Goal: Task Accomplishment & Management: Use online tool/utility

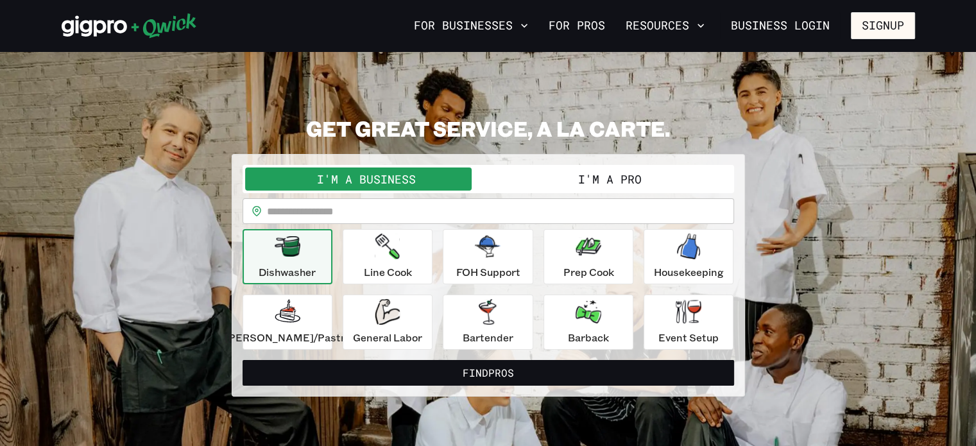
click at [405, 216] on input "text" at bounding box center [500, 211] width 467 height 26
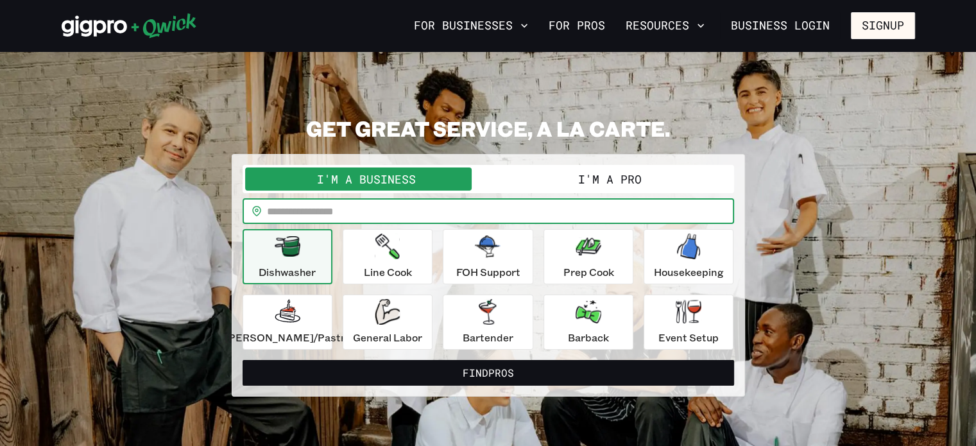
type input "*****"
click at [518, 373] on button "Find Pros" at bounding box center [487, 373] width 491 height 26
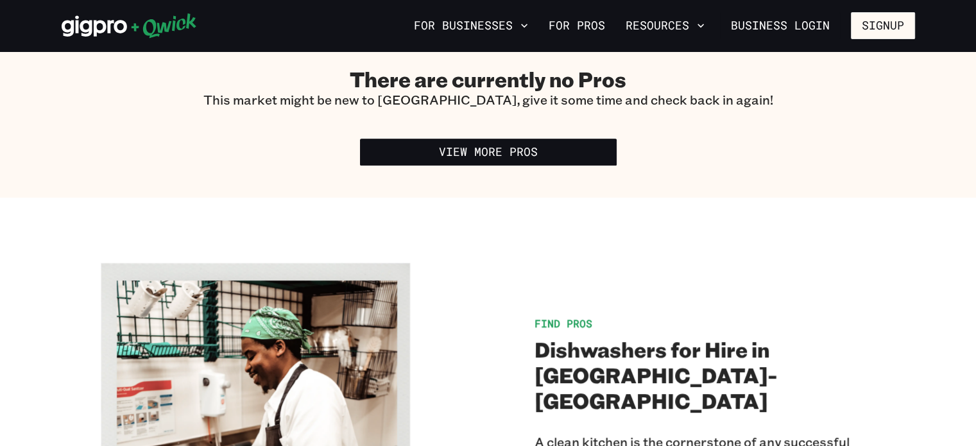
scroll to position [627, 0]
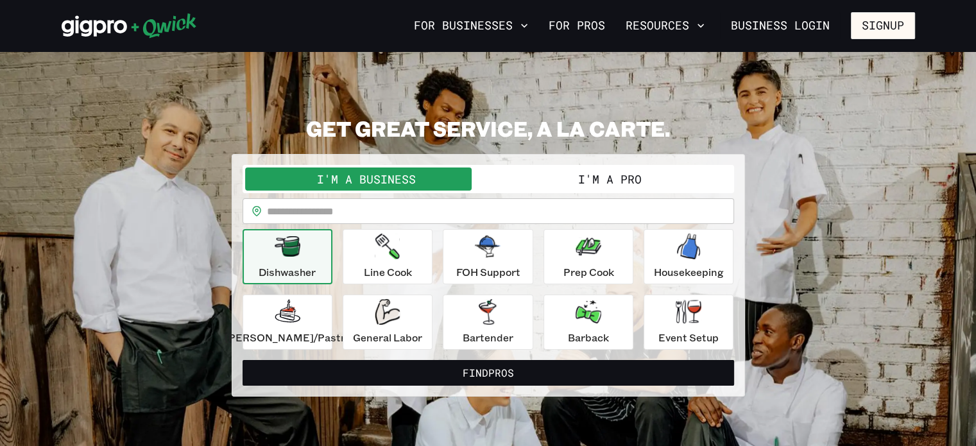
click at [572, 185] on button "I'm a Pro" at bounding box center [609, 178] width 243 height 23
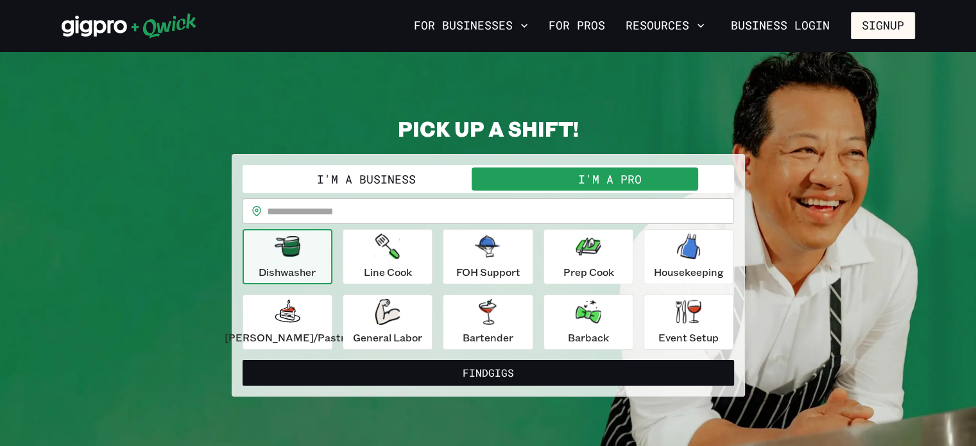
click at [507, 214] on input "text" at bounding box center [500, 211] width 467 height 26
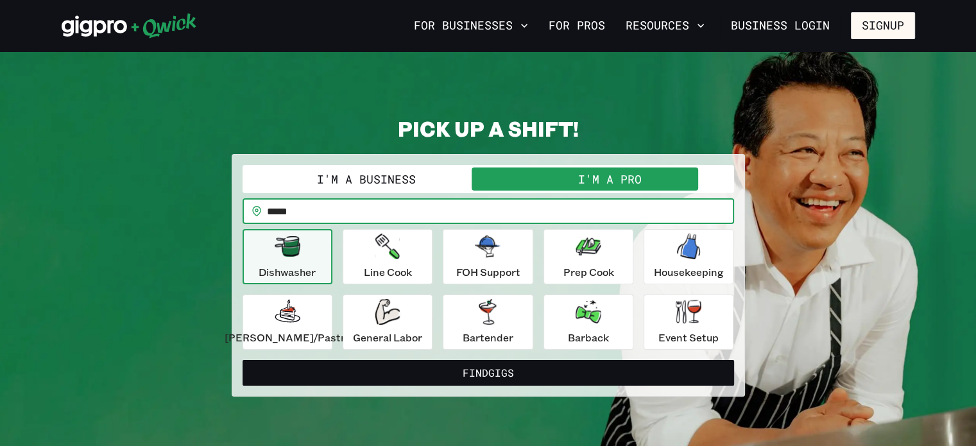
type input "*****"
click at [242, 360] on button "Find Gigs" at bounding box center [487, 373] width 491 height 26
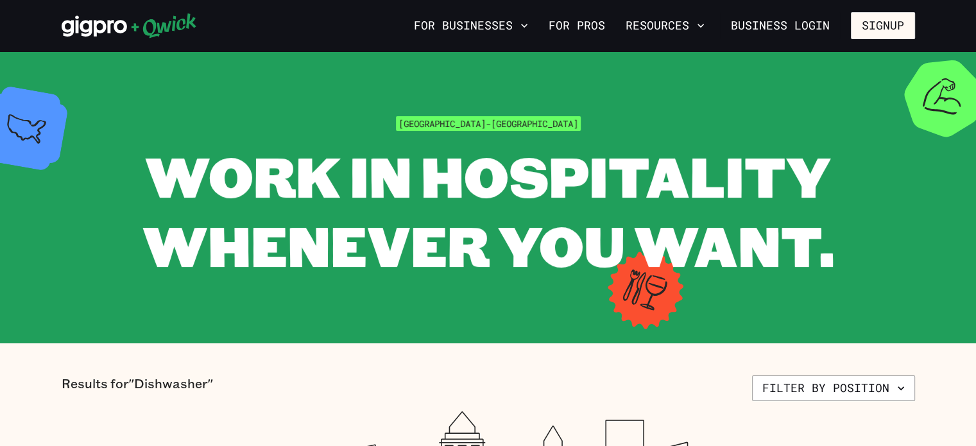
click at [966, 31] on div "For Businesses For Pros Resources Business Login Signup" at bounding box center [488, 25] width 976 height 51
click at [670, 31] on button "Resources" at bounding box center [664, 26] width 89 height 22
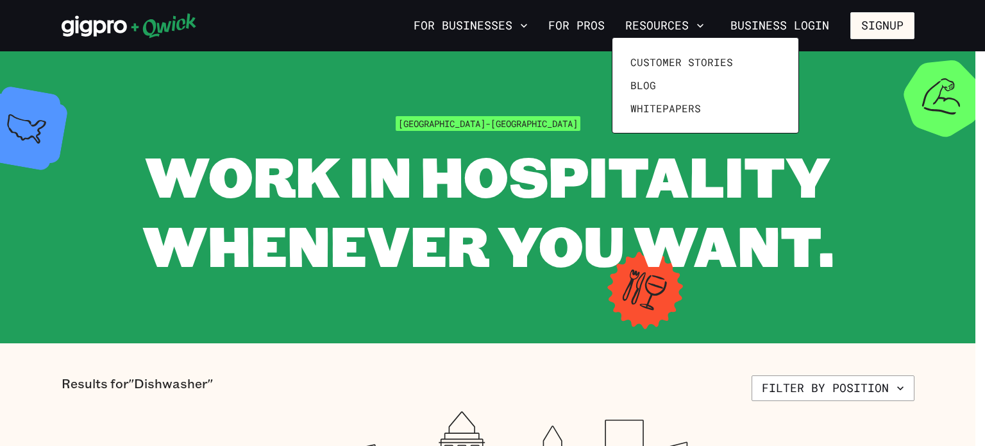
click at [564, 112] on div at bounding box center [492, 223] width 985 height 446
